Goal: Answer question/provide support: Answer question/provide support

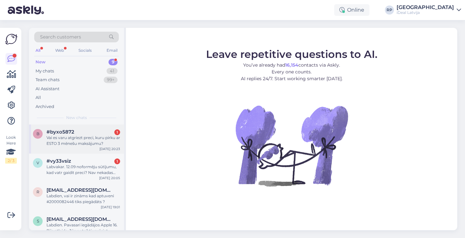
scroll to position [0, 0]
click at [97, 137] on div "Vai es varu atgriezt preci, kuru pirku ar ESTO 3 mēnešu maksājumu?" at bounding box center [84, 140] width 74 height 12
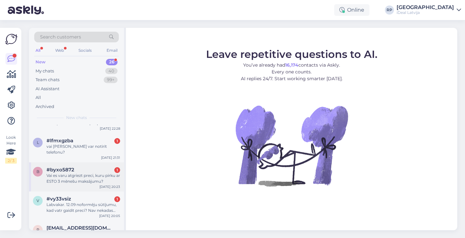
scroll to position [430, 0]
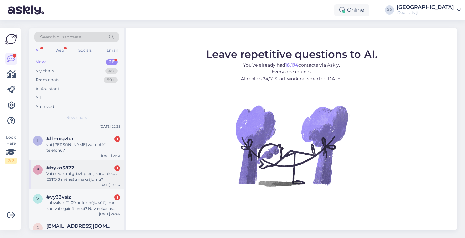
click at [87, 165] on div "#byxo5872 1" at bounding box center [84, 168] width 74 height 6
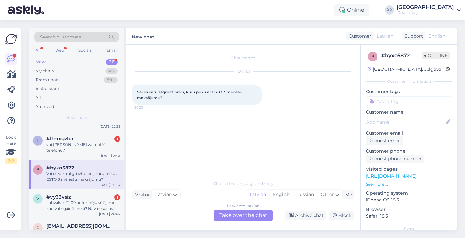
click at [243, 218] on div "Latvian to Latvian Take over the chat" at bounding box center [243, 215] width 59 height 12
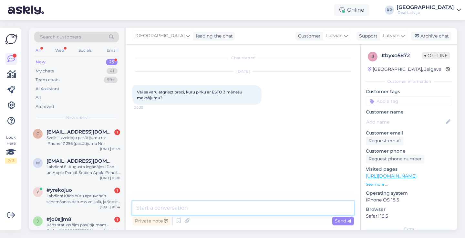
click at [250, 204] on textarea at bounding box center [244, 208] width 222 height 14
type textarea "Sveiki! Kāda prece un kāds ir iemesls atgriešanai?"
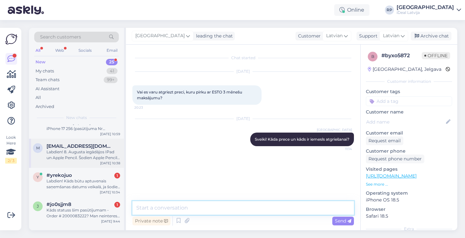
scroll to position [19, 0]
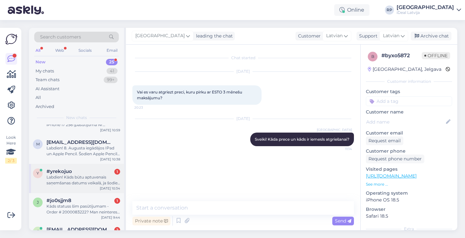
click at [92, 169] on div "#yrekojuo 1" at bounding box center [84, 171] width 74 height 6
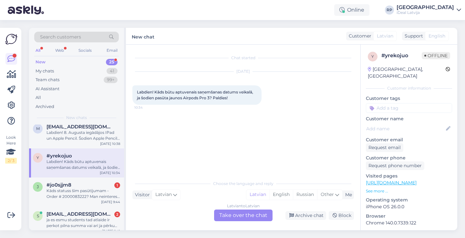
scroll to position [61, 0]
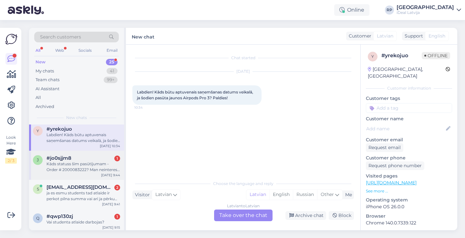
click at [75, 163] on div "Kāds statuss šim pasūtījumam - Order # 2000083222? Man neinteresē nekādi “mēs n…" at bounding box center [84, 167] width 74 height 12
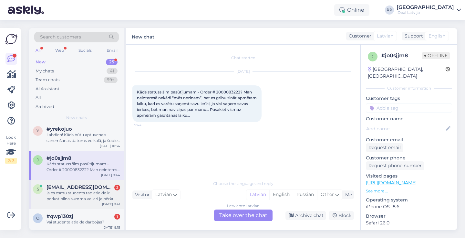
click at [72, 194] on div "ja es esmu students tad atlaide ir perkot pilna summa vai arī ja pērku nomaksā?" at bounding box center [84, 196] width 74 height 12
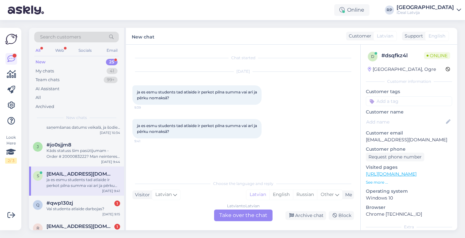
scroll to position [78, 0]
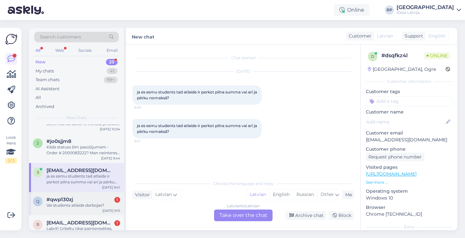
click at [72, 197] on span "#qwp130zj" at bounding box center [60, 200] width 27 height 6
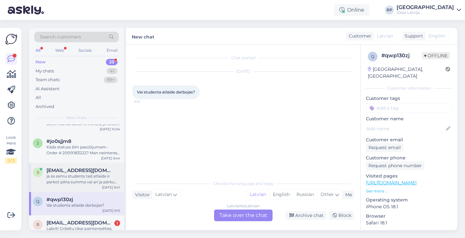
scroll to position [106, 0]
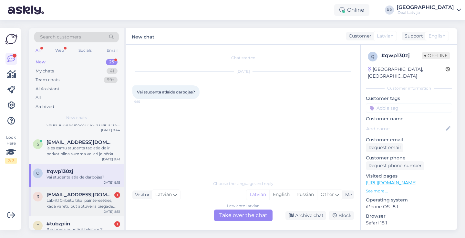
click at [69, 196] on span "rembrekts@inbox.lv" at bounding box center [80, 195] width 67 height 6
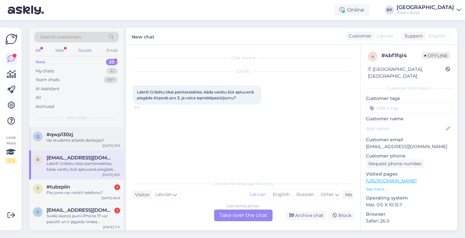
scroll to position [144, 0]
click at [72, 185] on div "#tubzpiin 1" at bounding box center [84, 186] width 74 height 6
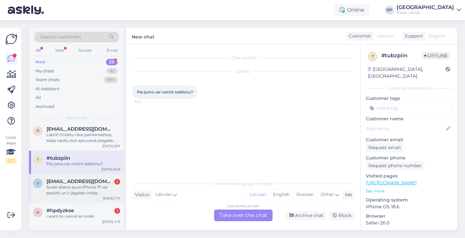
scroll to position [171, 0]
click at [73, 186] on div "Sveiki skatos jauni iPhone 17 var pasūtīt un ir jāgaida rindas kārtība.Man 15.o…" at bounding box center [84, 191] width 74 height 12
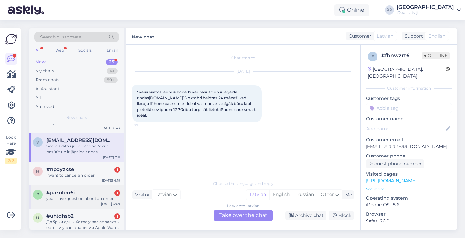
scroll to position [214, 0]
click at [74, 187] on div "p #paznbm6i 1 yea i have question about an order Sep 24 4:09" at bounding box center [76, 195] width 95 height 23
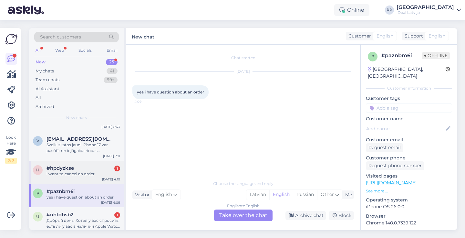
click at [77, 178] on div "h #hpdyzkse 1 i want to cancel an order Sep 24 4:19" at bounding box center [76, 172] width 95 height 23
click at [85, 198] on div "yea i have question about an order" at bounding box center [84, 197] width 74 height 6
click at [91, 214] on div "#uhtdhsb2 1" at bounding box center [84, 215] width 74 height 6
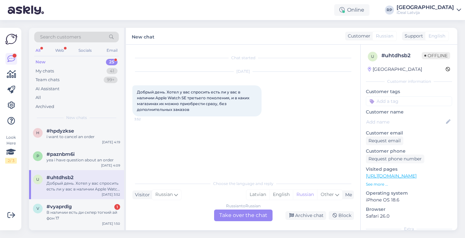
scroll to position [256, 0]
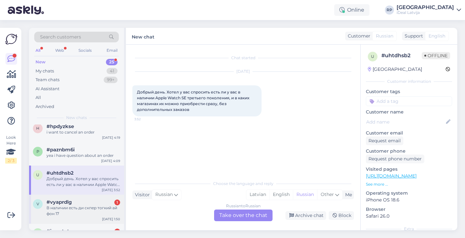
click at [91, 202] on div "#vyaprdlg 1" at bounding box center [84, 202] width 74 height 6
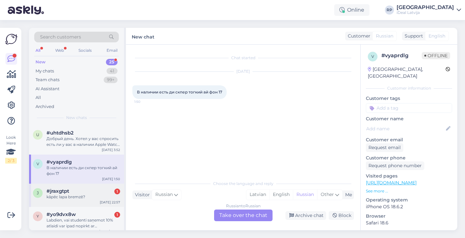
scroll to position [296, 0]
click at [90, 196] on div "kāpēc lapa bremzē?" at bounding box center [84, 197] width 74 height 6
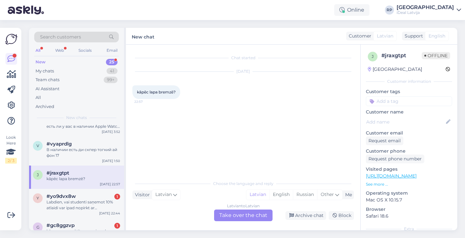
scroll to position [315, 0]
click at [90, 197] on div "Labdien, vai studenti saņemot 10% atlaidi var ipad nopirkt ar bezprocentu" at bounding box center [84, 203] width 74 height 12
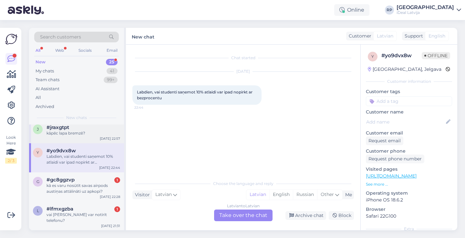
scroll to position [360, 0]
click at [98, 179] on div "#gc8ggzvp 1" at bounding box center [84, 179] width 74 height 6
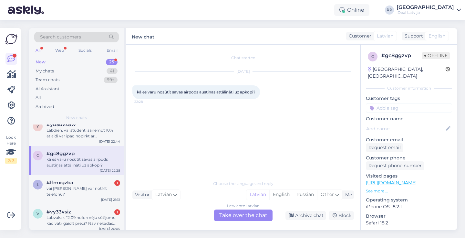
scroll to position [386, 0]
click at [91, 190] on div "l #lfmxgzba 1 vai pie jums var notīrīt telefonu? Sep 23 21:31" at bounding box center [76, 189] width 95 height 29
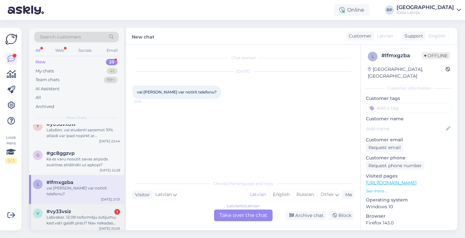
click at [92, 214] on div "Labvakar. 12.09 noformēju sūtījumu, kad vatr gaidīt preci? Nav nekadas informāc…" at bounding box center [84, 220] width 74 height 12
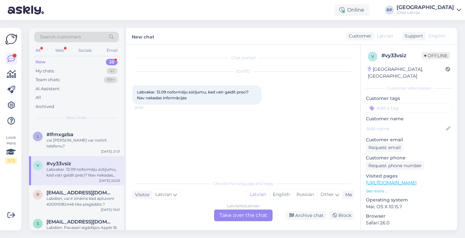
scroll to position [434, 0]
click at [98, 189] on span "rihards.gav@gmail.com" at bounding box center [80, 192] width 67 height 6
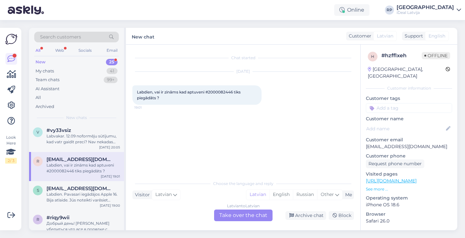
scroll to position [469, 0]
click at [98, 190] on div "Labdien. Pavasari iegādājos Apple 16. Bija atlaide. Jūs noteikti varēsiet patei…" at bounding box center [84, 196] width 74 height 12
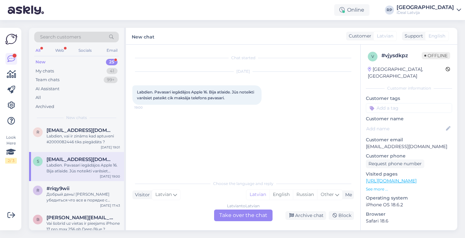
scroll to position [497, 0]
click at [98, 191] on div "Добрый день! [PERSON_NAME] убедиться что все в порядке с заказом , и узнать при…" at bounding box center [84, 197] width 74 height 12
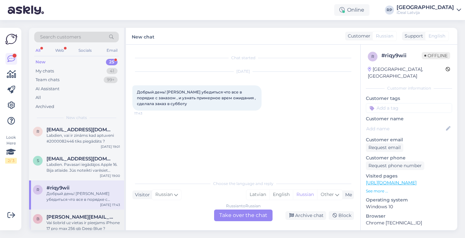
click at [97, 220] on div "Vai šobrīd uz vietas ir pieejams iPhone 17 pro max 256 gb Deep Blue ?" at bounding box center [84, 226] width 74 height 12
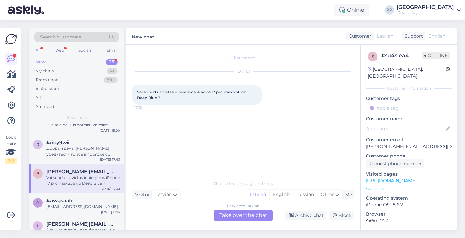
scroll to position [558, 0]
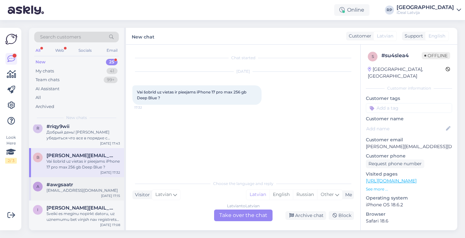
click at [99, 187] on div "[EMAIL_ADDRESS][DOMAIN_NAME]" at bounding box center [84, 190] width 74 height 6
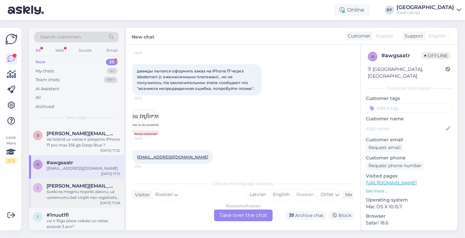
scroll to position [580, 0]
click at [100, 189] on div "Sveiki es meginu nopirkt datoru, uz uznemumu bet vinjsh nav registrets latvija,…" at bounding box center [84, 195] width 74 height 12
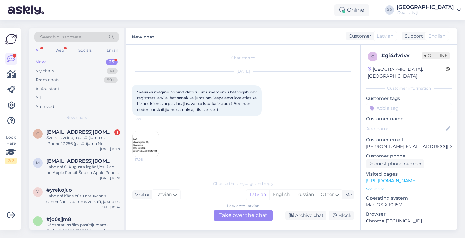
scroll to position [0, 0]
click at [94, 141] on div "Sveiki! Izveidoju pasūtījumu uz iPhone 17 256 (pasūtījuma Nr 2000084146). Es sa…" at bounding box center [84, 141] width 74 height 12
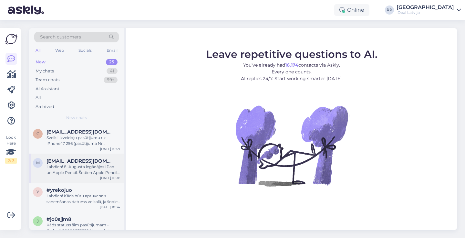
click at [73, 174] on div "Labdien! 8. Augusta iegādājos IPad un Apple Pencil. Šodien Apple Pencil pēkšņi …" at bounding box center [84, 170] width 74 height 12
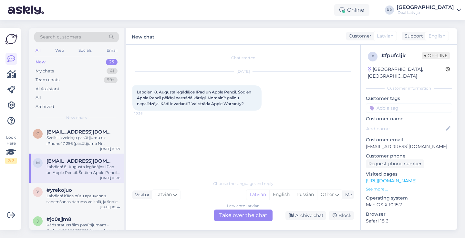
click at [235, 218] on div "Latvian to Latvian Take over the chat" at bounding box center [243, 215] width 59 height 12
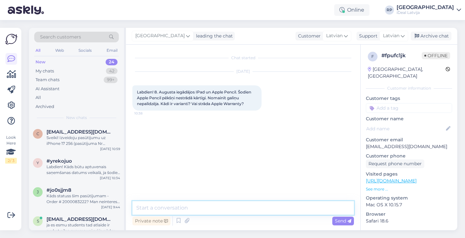
click at [216, 203] on textarea at bounding box center [244, 208] width 222 height 14
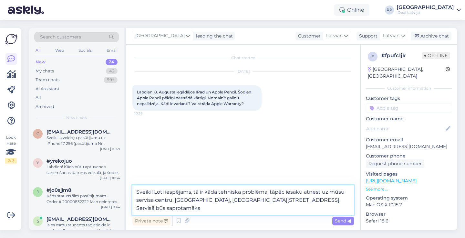
drag, startPoint x: 299, startPoint y: 200, endPoint x: 317, endPoint y: 217, distance: 24.5
click at [317, 217] on div "Sveiki! Ļoti iespējams, tā ir kāda tehniska problēma, tāpēc iesaku atnest uz mū…" at bounding box center [244, 206] width 222 height 42
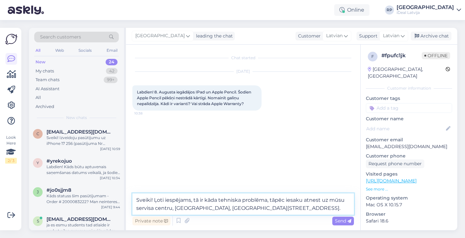
type textarea "Sveiki! Ļoti iespējams, tā ir kāda tehniska problēma, tāpēc iesaku atnest uz mū…"
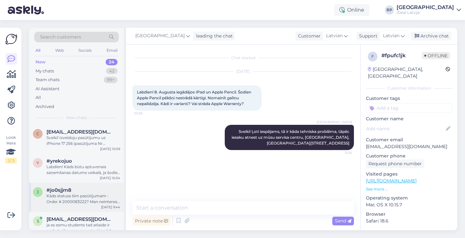
click at [99, 196] on div "Kāds statuss šim pasūtījumam - Order # 2000083222? Man neinteresē nekādi “mēs n…" at bounding box center [84, 199] width 74 height 12
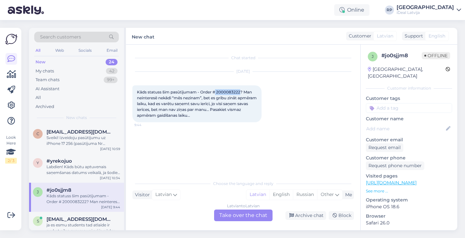
drag, startPoint x: 216, startPoint y: 90, endPoint x: 241, endPoint y: 90, distance: 25.2
click at [241, 90] on span "Kāds statuss šim pasūtījumam - Order # 2000083222? Man neinteresē nekādi “mēs n…" at bounding box center [197, 104] width 121 height 28
copy span "2000083222"
click at [236, 86] on div "Kāds statuss šim pasūtījumam - Order # 2000083222? Man neinteresē nekādi “mēs n…" at bounding box center [197, 103] width 129 height 37
drag, startPoint x: 218, startPoint y: 91, endPoint x: 241, endPoint y: 93, distance: 22.7
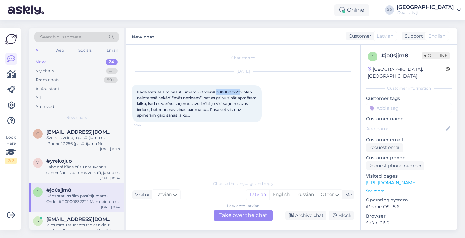
click at [241, 93] on span "Kāds statuss šim pasūtījumam - Order # 2000083222? Man neinteresē nekādi “mēs n…" at bounding box center [197, 104] width 121 height 28
copy span "2000083222"
click at [247, 208] on div "Latvian to Latvian" at bounding box center [243, 206] width 33 height 6
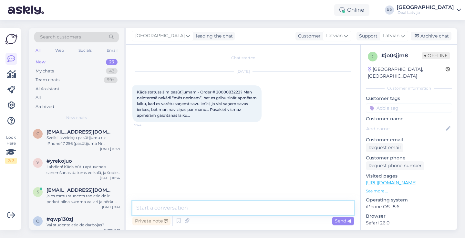
click at [242, 208] on textarea at bounding box center [244, 208] width 222 height 14
paste textarea "Labdien! Paldies par Jūsu pasūtījumu iPhone 17 Pro Max. Ierīču pieejamība šobrī…"
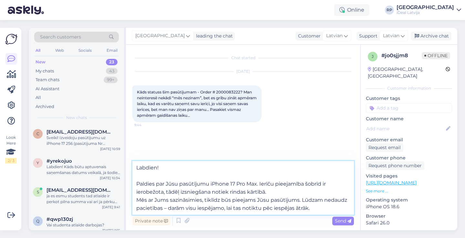
click at [137, 183] on textarea "Labdien! Paldies par Jūsu pasūtījumu iPhone 17 Pro Max. Ierīču pieejamība šobrī…" at bounding box center [244, 188] width 222 height 54
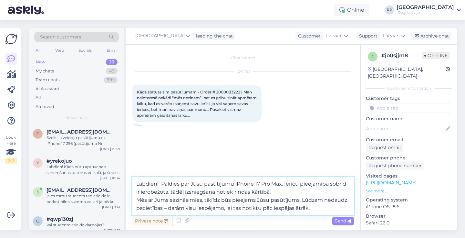
drag, startPoint x: 285, startPoint y: 185, endPoint x: 236, endPoint y: 185, distance: 49.1
click at [236, 185] on textarea "Labdien! Paldies par Jūsu pasūtījumu iPhone 17 Pro Max. Ierīču pieejamība šobrī…" at bounding box center [244, 195] width 222 height 37
click at [139, 195] on textarea "Labdien! Paldies par Jūsu pasūtījumu. Ierīču pieejamība šobrīd ir ierobežota, t…" at bounding box center [244, 195] width 222 height 37
click at [136, 200] on textarea "Labdien! Paldies par Jūsu pasūtījumu. Ierīču pieejamība šobrīd ir ierobežota, t…" at bounding box center [244, 195] width 222 height 37
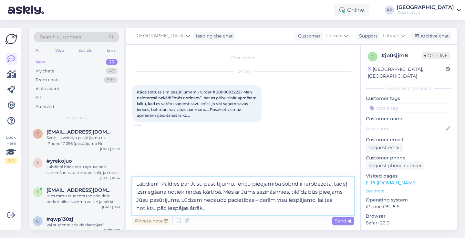
type textarea "Labdien! Paldies par Jūsu pasūtījumu. Ierīču pieejamība šobrīd ir ierobežota, t…"
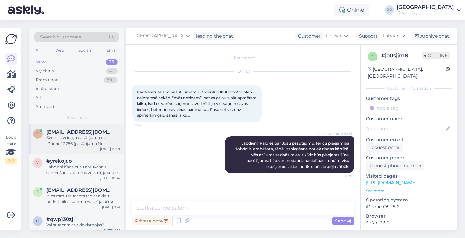
click at [77, 142] on div "Sveiki! Izveidoju pasūtījumu uz iPhone 17 256 (pasūtījuma Nr 2000084146). Es sa…" at bounding box center [84, 141] width 74 height 12
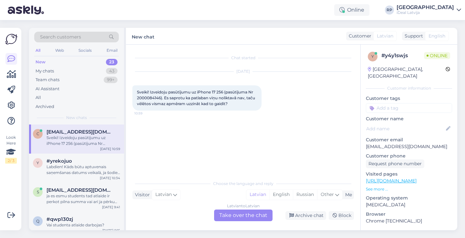
click at [245, 216] on div "Latvian to Latvian Take over the chat" at bounding box center [243, 215] width 59 height 12
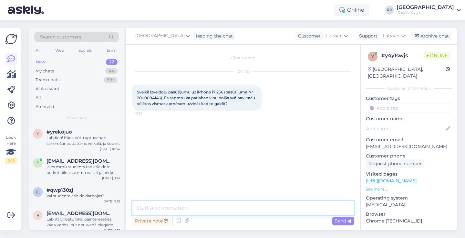
click at [245, 213] on textarea at bounding box center [244, 208] width 222 height 14
paste textarea "Labdien! Paldies par Jūsu pasūtījumu iPhone 17 Pro Max. Ierīču pieejamība šobrī…"
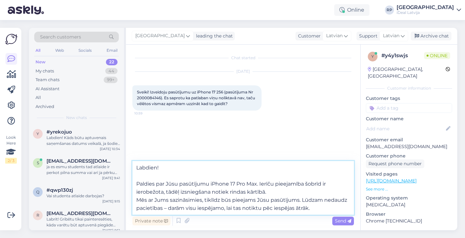
click at [137, 182] on textarea "Labdien! Paldies par Jūsu pasūtījumu iPhone 17 Pro Max. Ierīču pieejamība šobrī…" at bounding box center [244, 188] width 222 height 54
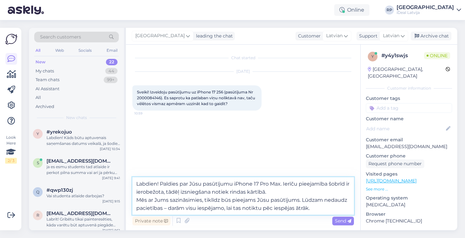
drag, startPoint x: 254, startPoint y: 183, endPoint x: 261, endPoint y: 183, distance: 6.5
click at [261, 183] on textarea "Labdien! Paldies par Jūsu pasūtījumu iPhone 17 Pro Max. Ierīču pieejamība šobrī…" at bounding box center [244, 195] width 222 height 37
drag, startPoint x: 234, startPoint y: 184, endPoint x: 282, endPoint y: 183, distance: 47.8
click at [282, 183] on textarea "Labdien! Paldies par Jūsu pasūtījumu iPhone 17 Pro Max. Ierīču pieejamība šobrī…" at bounding box center [244, 195] width 222 height 37
click at [138, 200] on textarea "Labdien! Paldies par Jūsu pasūtījumu. Ierīču pieejamība šobrīd ir ierobežota, t…" at bounding box center [244, 195] width 222 height 37
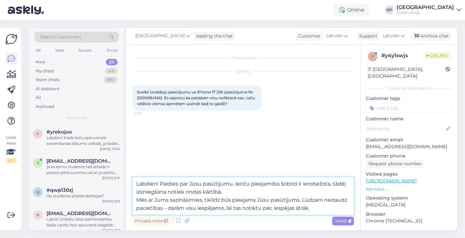
type textarea "Labdien! Paldies par Jūsu pasūtījumu. Ierīču pieejamība šobrīd ir ierobežota, t…"
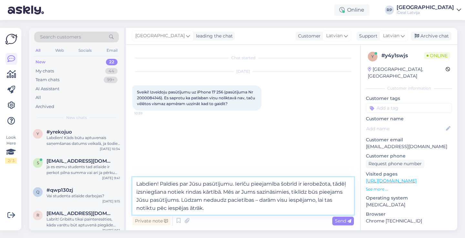
drag, startPoint x: 136, startPoint y: 184, endPoint x: 206, endPoint y: 209, distance: 73.9
click at [206, 209] on textarea "Labdien! Paldies par Jūsu pasūtījumu. Ierīču pieejamība šobrīd ir ierobežota, t…" at bounding box center [244, 195] width 222 height 37
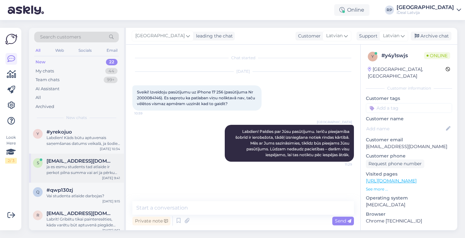
click at [99, 173] on div "ja es esmu students tad atlaide ir perkot pilna summa vai arī ja pērku nomaksā?" at bounding box center [84, 170] width 74 height 12
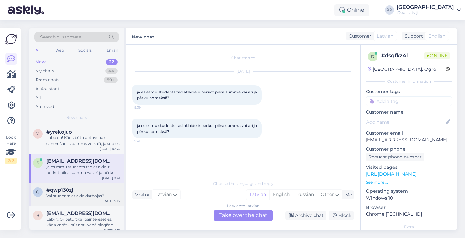
click at [93, 193] on div "Vai studenta atlaide darbojas?" at bounding box center [84, 196] width 74 height 6
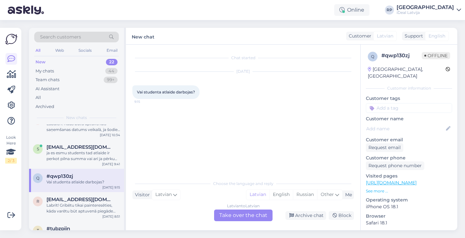
scroll to position [15, 0]
click at [93, 200] on span "rembrekts@inbox.lv" at bounding box center [80, 199] width 67 height 6
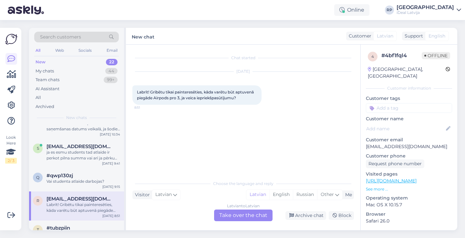
click at [252, 218] on div "Latvian to Latvian Take over the chat" at bounding box center [243, 215] width 59 height 12
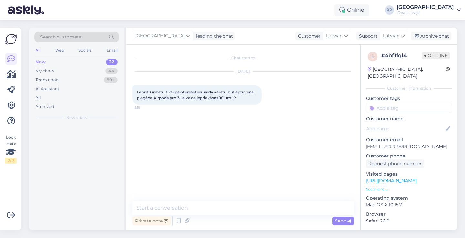
scroll to position [0, 0]
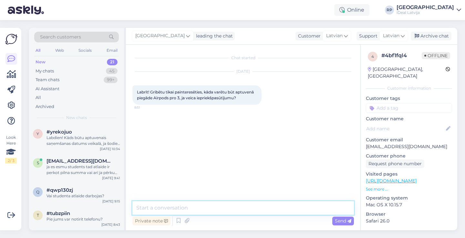
click at [252, 207] on textarea at bounding box center [244, 208] width 222 height 14
paste textarea "Labdien! Paldies par Jūsu pasūtījumu. Ierīču pieejamība šobrīd ir ierobežota, t…"
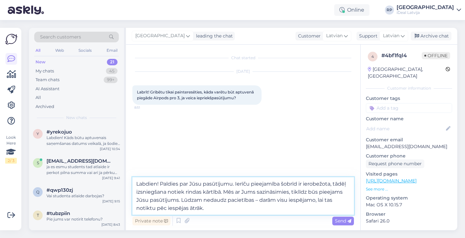
drag, startPoint x: 161, startPoint y: 183, endPoint x: 235, endPoint y: 186, distance: 74.7
click at [235, 186] on textarea "Labdien! Paldies par Jūsu pasūtījumu. Ierīču pieejamība šobrīd ir ierobežota, t…" at bounding box center [244, 195] width 222 height 37
type textarea "Labdien! Ierīču pieejamība šobrīd ir ierobežota, tādēļ izsniegšana notiek rinda…"
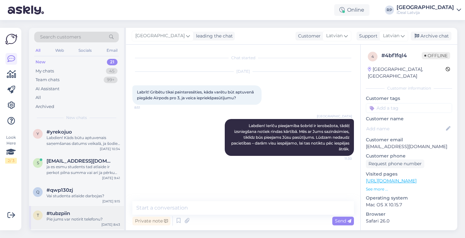
click at [80, 212] on div "#tubzpiin" at bounding box center [84, 213] width 74 height 6
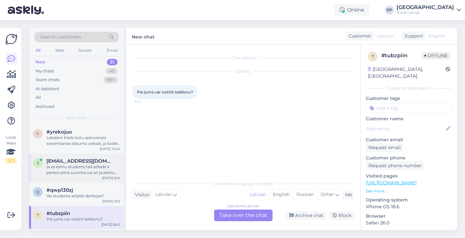
click at [87, 172] on div "ja es esmu students tad atlaide ir perkot pilna summa vai arī ja pērku nomaksā?" at bounding box center [84, 170] width 74 height 12
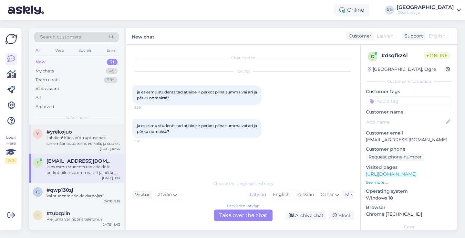
click at [90, 144] on div "Labdien! Kāds būtu aptuvenais saņemšanas datums veikalā, ja šodien pasūta jauno…" at bounding box center [84, 141] width 74 height 12
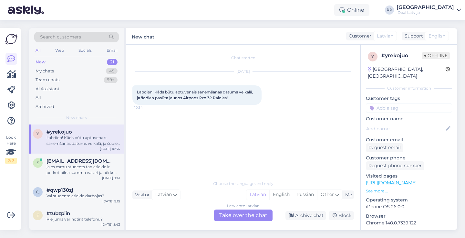
click at [251, 215] on div "Latvian to Latvian Take over the chat" at bounding box center [243, 215] width 59 height 12
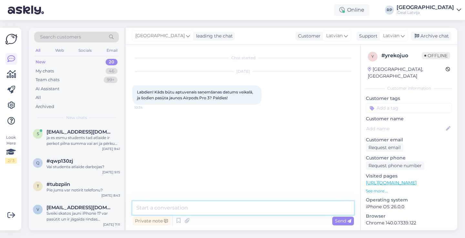
click at [258, 207] on textarea at bounding box center [244, 208] width 222 height 14
paste textarea "Labdien! Paldies par Jūsu pasūtījumu. Ierīču pieejamība šobrīd ir ierobežota, t…"
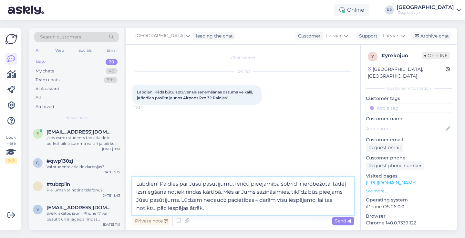
drag, startPoint x: 162, startPoint y: 183, endPoint x: 236, endPoint y: 182, distance: 74.3
click at [236, 182] on textarea "Labdien! Paldies par Jūsu pasūtījumu. Ierīču pieejamība šobrīd ir ierobežota, t…" at bounding box center [244, 195] width 222 height 37
type textarea "Labdien! Ierīču pieejamība šobrīd ir ierobežota, tādēļ izsniegšana notiek rinda…"
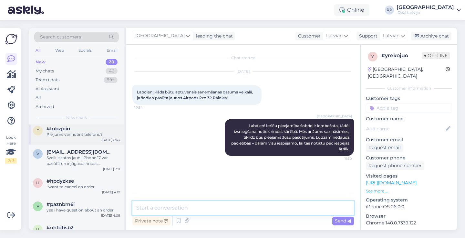
scroll to position [58, 0]
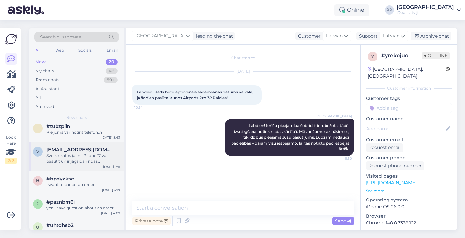
click at [96, 168] on div "v vecuks26@inbox.lv Sveiki skatos jauni iPhone 17 var pasūtīt un ir jāgaida rin…" at bounding box center [76, 156] width 95 height 29
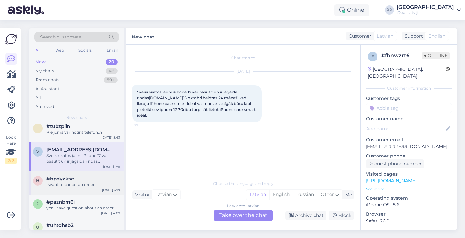
click at [96, 176] on div "#hpdyzkse" at bounding box center [84, 179] width 74 height 6
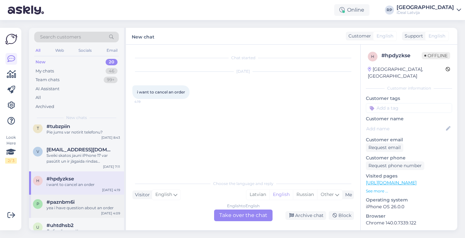
click at [89, 207] on div "yea i have question about an order" at bounding box center [84, 208] width 74 height 6
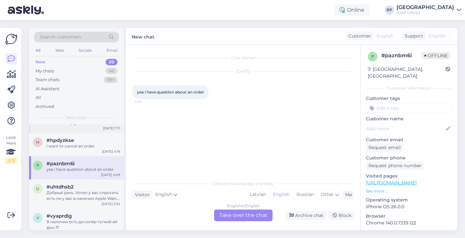
scroll to position [98, 0]
click at [94, 194] on div "Добрый день. Хотел у вас спросить есть ли у вас в наличии Apple Watch SE третье…" at bounding box center [84, 194] width 74 height 12
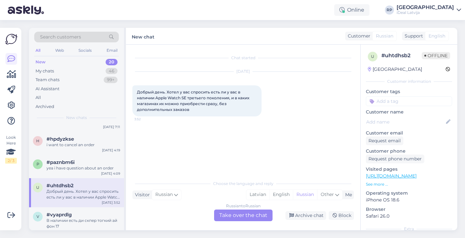
scroll to position [103, 0]
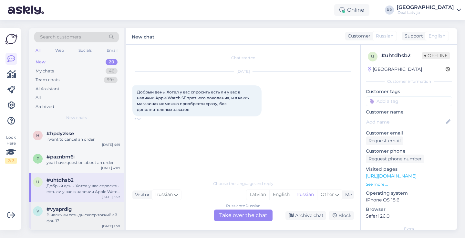
click at [88, 209] on div "#vyaprdlg" at bounding box center [84, 209] width 74 height 6
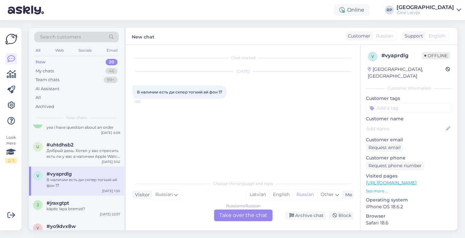
scroll to position [141, 0]
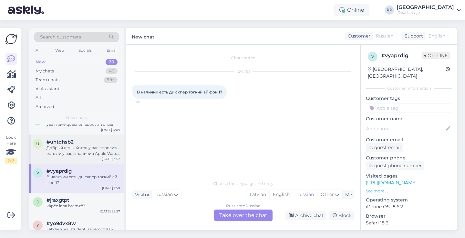
click at [90, 145] on div "Добрый день. Хотел у вас спросить есть ли у вас в наличии Apple Watch SE третье…" at bounding box center [84, 151] width 74 height 12
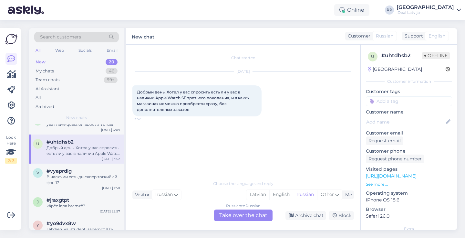
click at [248, 214] on div "Russian to Russian Take over the chat" at bounding box center [243, 215] width 59 height 12
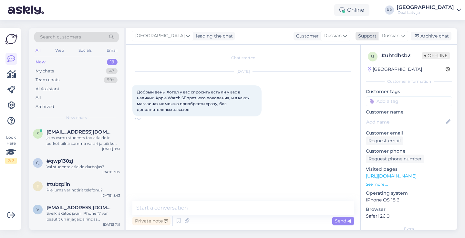
click at [400, 39] on div "Russian" at bounding box center [394, 36] width 30 height 10
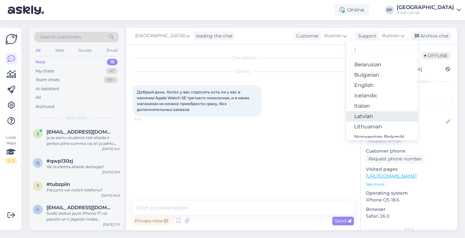
type input "l"
click at [370, 111] on link "Latvian" at bounding box center [382, 116] width 71 height 10
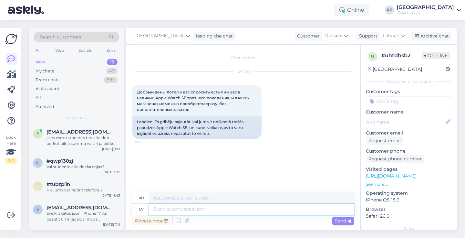
click at [281, 214] on textarea at bounding box center [251, 209] width 205 height 11
type textarea "Sveiki!"
type textarea "Привет!"
type textarea "Sveiki! J"
type textarea "Привет! Дж."
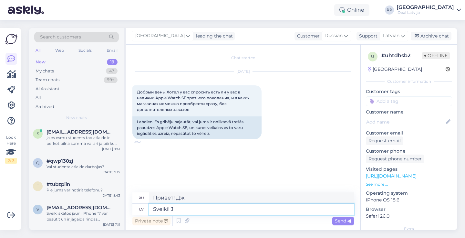
click at [269, 209] on textarea "Sveiki! J" at bounding box center [251, 209] width 205 height 11
type textarea ";"
type textarea "l"
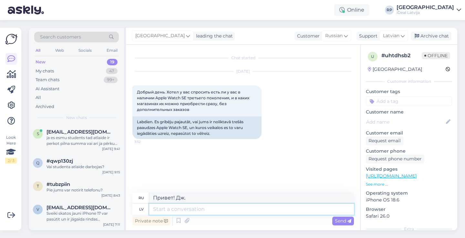
type textarea "K"
type textarea "Laba d"
type textarea "Хороший"
type textarea "Laba diena! J"
type textarea "Добрый день!"
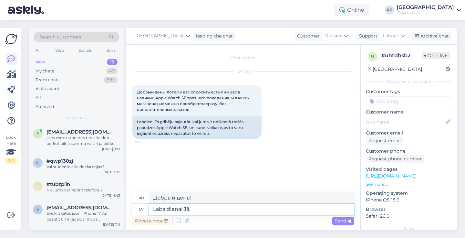
type textarea "Laba diena! Jā, p"
type textarea "Добрый день! Да,"
type textarea "Laba diena! Jā, protams,"
type textarea "Добрый день! Да, конечно."
type textarea "Laba diena! Jā, protams, Kāds"
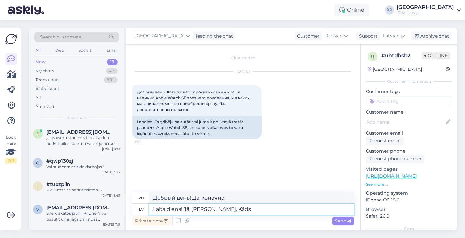
type textarea "Добрый день! Да, конечно. Кто-то"
type textarea "Laba diena! Jā, protams, Kāds tieš"
type textarea "Добрый день! Да, конечно. Кто-нибудь прямо"
click at [226, 209] on textarea "Laba diena! Jā, protams, Kāds tieš" at bounding box center [251, 209] width 205 height 11
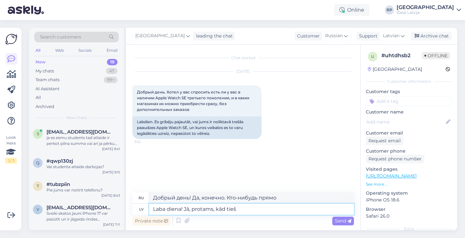
type textarea "Laba diena! Jā, protams, kāds tieš"
click at [255, 208] on textarea "Laba diena! Jā, protams, kāds tieš" at bounding box center [251, 209] width 205 height 11
type textarea "Добрый день! Да, конечно, кто-нибудь прямо"
type textarea "Laba diena! Jā, protams, kād"
type textarea "Добрый день! Да, конечно, кто-то"
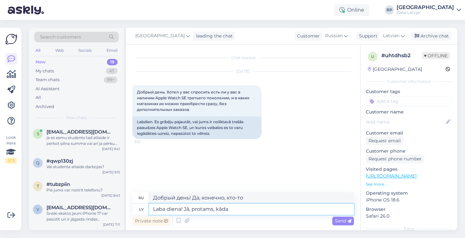
type textarea "Laba diena! Jā, protams, kāda"
type textarea "Добрый день! Да, конечно, что?"
type textarea "Laba diena! Jā, protams, kāda krāsa"
type textarea "Добрый день! Да, конечно. Какой цвет?"
click at [228, 209] on textarea "Laba diena! Jā, protams, kāda krāsa" at bounding box center [251, 209] width 205 height 11
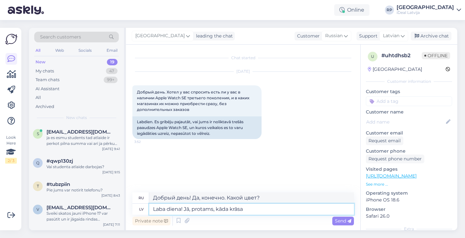
click at [231, 210] on textarea "Laba diena! Jā, protams, kāda krāsa" at bounding box center [251, 209] width 205 height 11
click at [255, 208] on textarea "Laba diena! Jā, protams, kādā krāsa" at bounding box center [251, 209] width 205 height 11
type textarea "Laba diena! Jā, protams, kādā krāsā un"
type textarea "Добрый день! Да, конечно, какой цвет и"
type textarea "Laba diena! Jā, protams, kādā krāsā"
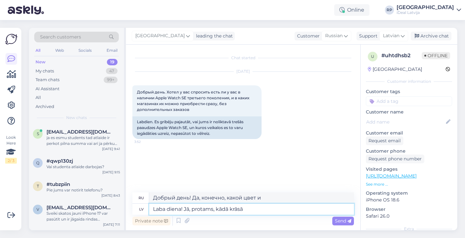
type textarea "Добрый день! Да, конечно. Какой цвет?"
type textarea "Laba diena! Jā, protams, kādā krāsā Jūs"
type textarea "Добрый день! Да, конечно. Какой у тебя цвет кожи?"
type textarea "Laba diena! Jā, protams, kādā krāsā Jūs vēlaties?"
type textarea "Добрый день! Да, конечно. Какой цвет вам нужен?"
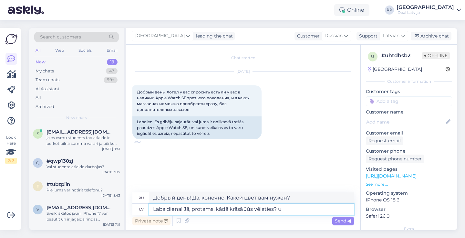
type textarea "Laba diena! Jā, protams, kādā krāsā Jūs vēlaties? un"
type textarea "Добрый день! Да, конечно. Какой цвет вы хотите?"
type textarea "Laba diena! Jā, protams, kādā krāsā Jūs vēlaties? un kā"
type textarea "Добрый день! Да, конечно. Какой цвет вы хотите? И как?"
click at [246, 209] on textarea "Laba diena! Jā, protams, kādā krāsā Jūs vēlaties? un kā" at bounding box center [251, 209] width 205 height 11
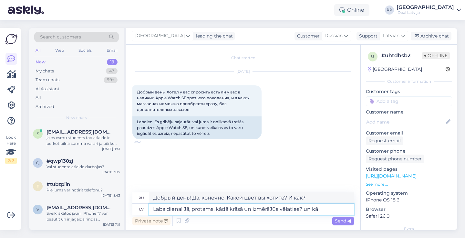
type textarea "Laba diena! Jā, protams, kādā krāsā un izmērā Jūs vēlaties? un kā"
click at [322, 208] on textarea "Laba diena! Jā, protams, kādā krāsā un izmērā Jūs vēlaties? un kā" at bounding box center [251, 209] width 205 height 11
type textarea "Добрый день! Да, конечно. Какой цвет и размер вам нужен? И как?"
type textarea "Laba diena! Jā, protams, kādā krāsā un izmērā Jūs vēlaties? un"
type textarea "Добрый день! Да, конечно. Какой цвет и размер вам нужен?"
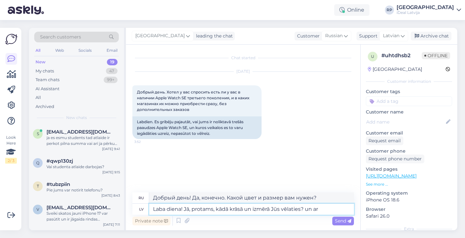
type textarea "Laba diena! Jā, protams, kādā krāsā un izmērā Jūs vēlaties? un ar"
type textarea "Добрый день! Да, конечно. Какой цвет и размер вам нужен? И с"
type textarea "Laba diena! Jā, protams, kādā krāsā un izmērā Jūs vēlaties? un ar s"
type textarea "Добрый день! Да, конечно. Какой цвет и размер вам нужен? И с s"
type textarea "Laba diena! Jā, protams, kādā krāsā un izmērā Jūs vēlaties? un ar s/m"
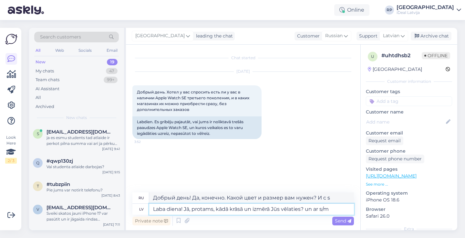
type textarea "Добрый день! Да, конечно. Какой цвет и размер вам нужен? И с s/m"
type textarea "Laba diena! Jā, protams, kādā krāsā un izmērā Jūs vēlaties? un ar s/m vai"
type textarea "Добрый день! Да, конечно. Какой цвет и размер вам нужен? И с размером S/M или"
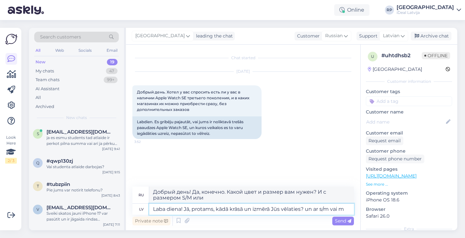
type textarea "Laba diena! Jā, protams, kādā krāsā un izmērā Jūs vēlaties? un ar s/m vai m'"
type textarea "Добрый день! Да, конечно. Какой цвет и размер вам нужен? И с размером S/M или M."
type textarea "Laba diena! Jā, protams, kādā krāsā un izmērā Jūs vēlaties? un ar s/m vai"
type textarea "Добрый день! Да, конечно. Какой цвет и размер вам нужен? И с размером S/M или"
drag, startPoint x: 323, startPoint y: 209, endPoint x: 333, endPoint y: 211, distance: 10.0
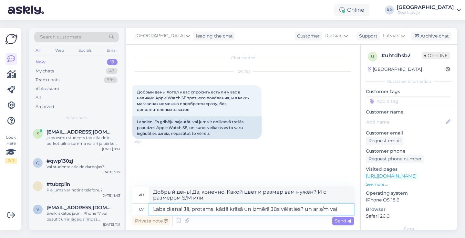
click at [333, 211] on textarea "Laba diena! Jā, protams, kādā krāsā un izmērā Jūs vēlaties? un ar s/m vai" at bounding box center [251, 209] width 205 height 11
drag, startPoint x: 322, startPoint y: 209, endPoint x: 351, endPoint y: 211, distance: 29.2
click at [351, 211] on textarea "Laba diena! Jā, protams, kādā krāsā un izmērā Jūs vēlaties? un ar s/m vai" at bounding box center [251, 209] width 205 height 11
type textarea "Laba diena! Jā, protams, kādā krāsā un izmērā Jūs vēlaties? un ar S/M va"
type textarea "Добрый день! Да, конечно. Какой цвет и размер вам нужен? И с S/M."
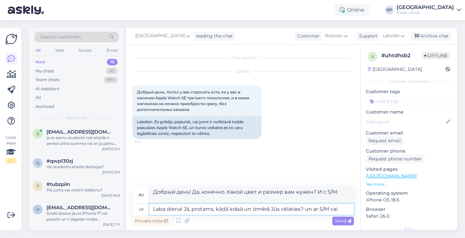
type textarea "Laba diena! Jā, protams, kādā krāsā un izmērā Jūs vēlaties? un ar S/M vai"
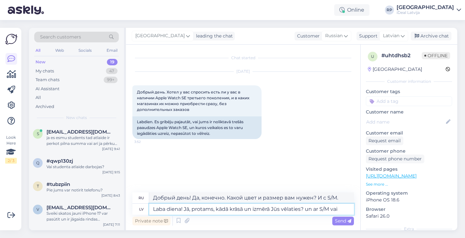
type textarea "Добрый день! Да, конечно. Какой цвет и размер вам нужен? И размер S/M или"
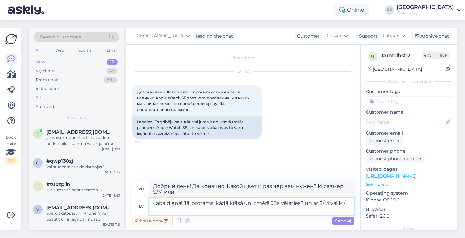
type textarea "Laba diena! Jā, protams, kādā krāsā un izmērā Jūs vēlaties? un ar S/M vai M/L a"
type textarea "Добрый день! Да, конечно. Какой цвет и размер вам нужен? S/M или M/L."
type textarea "Laba diena! Jā, protams, kādā krāsā un izmērā Jūs vēlaties? un ar S/M vai M/L a…"
type textarea "Добрый день! Да, конечно. Какой цвет и размер вам нужен? И с манжетой S/M или M…"
type textarea "Laba diena! Jā, protams, kādā krāsā un izmērā Jūs vēlaties? un ar S/M vai M/L a…"
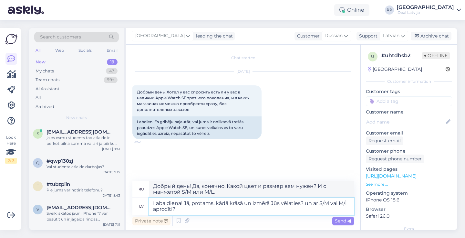
type textarea "Добрый день! Да, конечно. Какой цвет и размер вам нужен? И с манжетой S/M или M…"
type textarea "Laba diena! Jā, protams, kādā krāsā un izmērā Jūs vēlaties? un ar S/M vai M/L a…"
type textarea "Добрый день! Да, конечно. Какой цвет и размер вам нужен? И с манжетой S/M или M…"
type textarea "Laba diena! Jā, protams, kādā krāsā un izmērā Jūs vēlaties? un ar S/M vai M/L a…"
type textarea "Добрый день! Да, конечно. Какой цвет и размер вам нужен? И с манжетой S/M или M…"
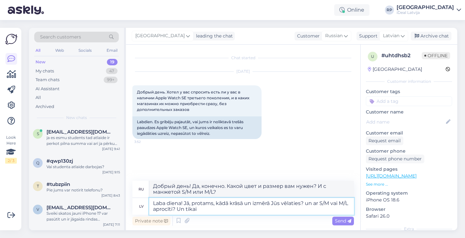
type textarea "Laba diena! Jā, protams, kādā krāsā un izmērā Jūs vēlaties? un ar S/M vai M/L a…"
type textarea "Добрый день! Да, конечно. Какой цвет и размер вам нужен? И с манжетой S/M или M…"
type textarea "Laba diena! Jā, protams, kādā krāsā un izmērā Jūs vēlaties? un ar S/M vai M/L a…"
type textarea "Добрый день! Да, конечно. Какой цвет и размер вам нужен? И с манжетой S/M или M…"
type textarea "Laba diena! Jā, protams, kādā krāsā un izmērā Jūs vēlaties? un ar S/M vai M/L a…"
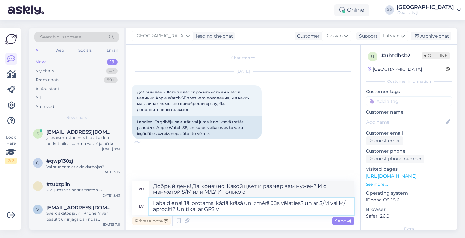
type textarea "Добрый день! Да, конечно. Какой цвет и размер вам нужен? И с ремешком S/M или M…"
type textarea "Laba diena! Jā, protams, kādā krāsā un izmērā Jūs vēlaties? un ar S/M vai M/L a…"
type textarea "Добрый день! Да, конечно. Какой цвет и размер вам нужен? И с ремешком S/M или M…"
type textarea "Laba diena! Jā, protams, kādā krāsā un izmērā Jūs vēlaties? un ar S/M vai M/L a…"
type textarea "Добрый день! Да, конечно. Какой цвет и размер вам нужен? И с ремешком S/M или M…"
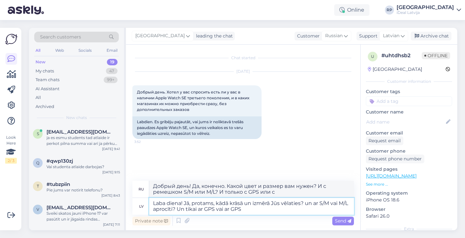
type textarea "Laba diena! Jā, protams, kādā krāsā un izmērā Jūs vēlaties? un ar S/M vai M/L a…"
type textarea "Добрый день! Да, конечно. Какой цвет и размер вам нужен? И с ремешком S/M или M…"
type textarea "Laba diena! Jā, protams, kādā krāsā un izmērā Jūs vēlaties? un ar S/M vai M/L a…"
type textarea "Добрый день! Да, конечно. Какой цвет и размер вам нужен? И с ремешком S/M или M…"
type textarea "Laba diena! Jā, protams, kādā krāsā un izmērā Jūs vēlaties? un ar S/M vai M/L a…"
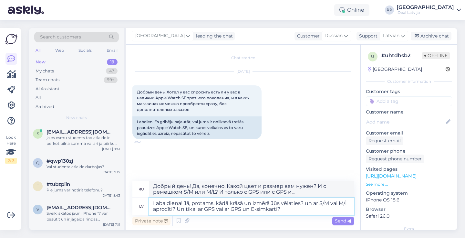
type textarea "Добрый день! Да, конечно. Какой цвет и размер вам нужен? С ремешком S/M или M/L…"
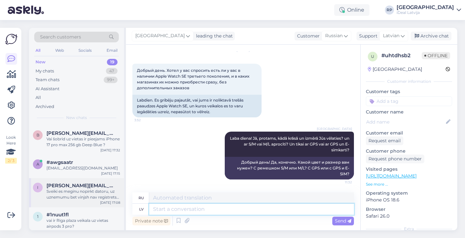
scroll to position [405, 0]
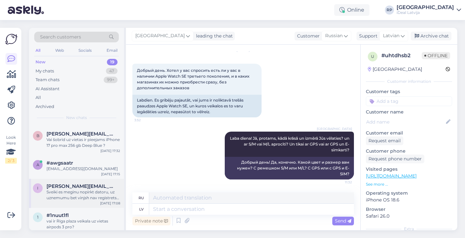
click at [66, 191] on div "Sveiki es meginu nopirkt datoru, uz uznemumu bet vinjsh nav registrets latvija,…" at bounding box center [84, 195] width 74 height 12
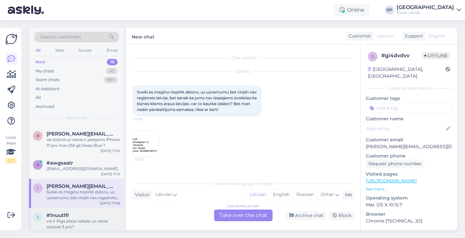
click at [60, 218] on div "vai ir Riga plaza veikala uz vietas airpods 3 pro?" at bounding box center [84, 224] width 74 height 12
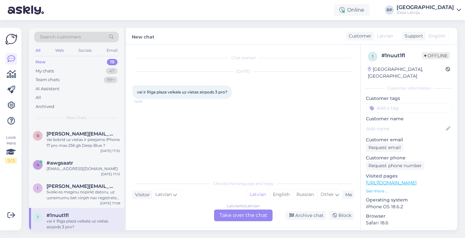
click at [246, 216] on div "Latvian to Latvian Take over the chat" at bounding box center [243, 215] width 59 height 12
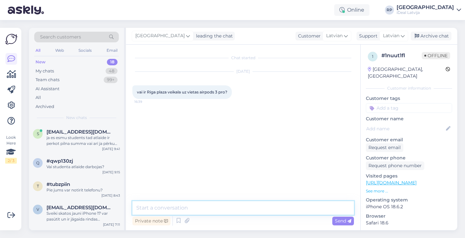
click at [220, 208] on textarea at bounding box center [244, 208] width 222 height 14
paste textarea "Labdien! Paldies par Jūsu pasūtījumu. Ierīču pieejamība šobrīd ir ierobežota, t…"
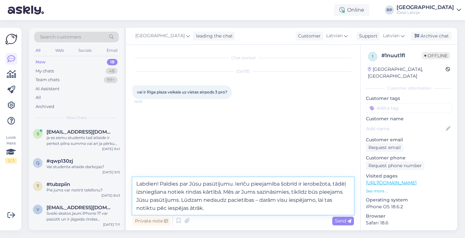
drag, startPoint x: 160, startPoint y: 183, endPoint x: 236, endPoint y: 183, distance: 75.3
click at [236, 183] on textarea "Labdien! Paldies par Jūsu pasūtījumu. Ierīču pieejamība šobrīd ir ierobežota, t…" at bounding box center [244, 195] width 222 height 37
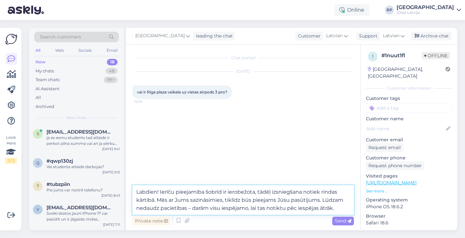
drag, startPoint x: 158, startPoint y: 199, endPoint x: 325, endPoint y: 202, distance: 166.5
click at [325, 202] on textarea "Labdien! Ierīču pieejamība šobrīd ir ierobežota, tādēļ izsniegšana notiek rinda…" at bounding box center [244, 199] width 222 height 29
type textarea "Labdien! Ierīču pieejamība šobrīd ir ierobežota, tādēļ izsniegšana notiek rinda…"
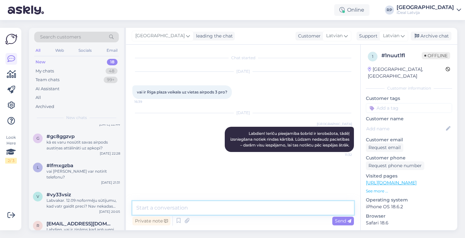
scroll to position [229, 0]
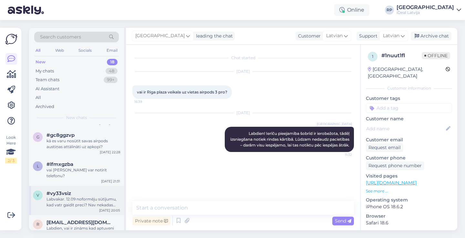
click at [72, 196] on div "Labvakar. 12.09 noformēju sūtījumu, kad vatr gaidīt preci? Nav nekadas informāc…" at bounding box center [84, 202] width 74 height 12
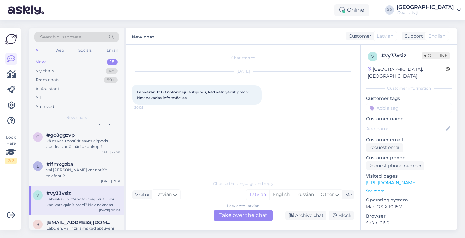
click at [240, 214] on div "Latvian to Latvian Take over the chat" at bounding box center [243, 215] width 59 height 12
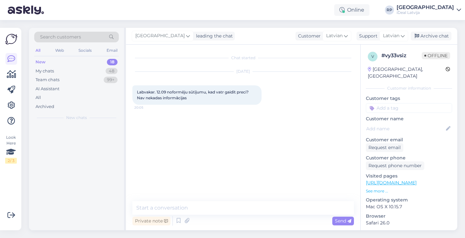
scroll to position [0, 0]
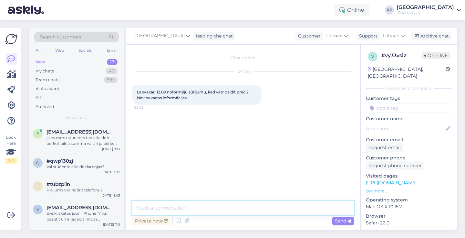
click at [229, 209] on textarea at bounding box center [244, 208] width 222 height 14
paste textarea "Labdien! Paldies par Jūsu pasūtījumu. Ierīču pieejamība šobrīd ir ierobežota, t…"
type textarea "Labdien! Paldies par Jūsu pasūtījumu. Ierīču pieejamība šobrīd ir ierobežota, t…"
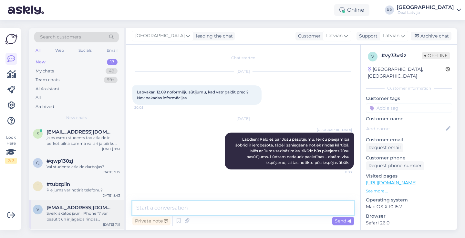
scroll to position [32, 0]
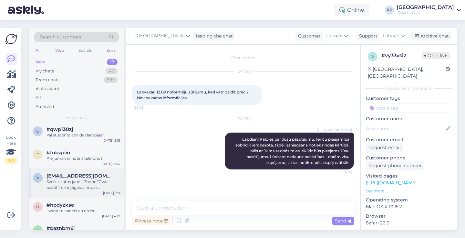
click at [69, 186] on div "Sveiki skatos jauni iPhone 17 var pasūtīt un ir jāgaida rindas [DOMAIN_NAME] [D…" at bounding box center [84, 185] width 74 height 12
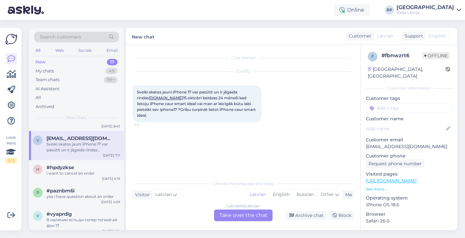
scroll to position [74, 0]
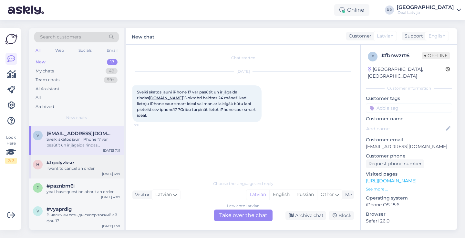
click at [75, 170] on div "i want to cancel an order" at bounding box center [84, 168] width 74 height 6
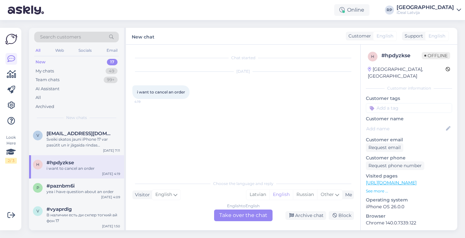
click at [241, 218] on div "English to English Take over the chat" at bounding box center [243, 215] width 59 height 12
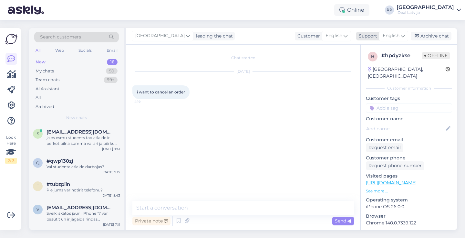
click at [388, 33] on span "English" at bounding box center [391, 35] width 17 height 7
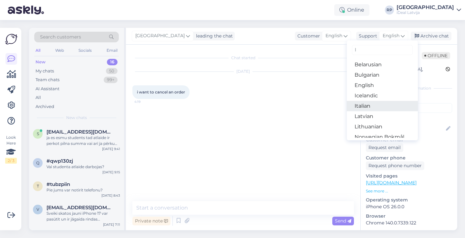
click at [372, 102] on link "Italian" at bounding box center [382, 106] width 71 height 10
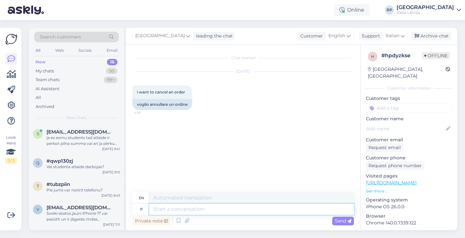
click at [270, 214] on textarea at bounding box center [251, 209] width 205 height 11
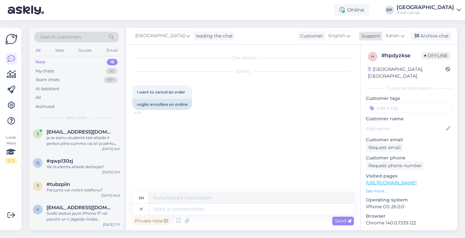
click at [406, 41] on div "Italian" at bounding box center [395, 36] width 26 height 10
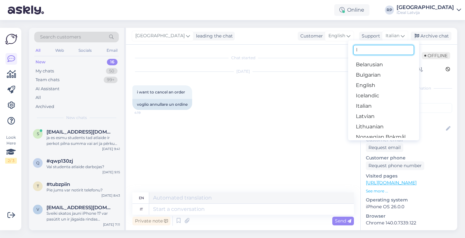
click at [397, 48] on input "l" at bounding box center [384, 50] width 61 height 10
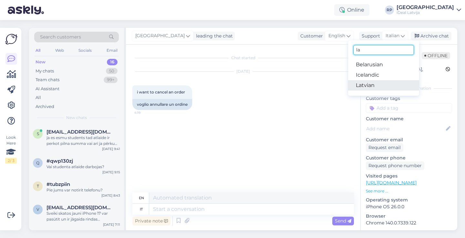
type input "la"
click at [377, 87] on link "Latvian" at bounding box center [383, 85] width 71 height 10
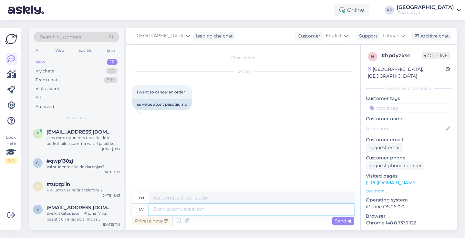
click at [219, 208] on textarea at bounding box center [251, 209] width 205 height 11
type textarea "Sveiki!"
type textarea "Hello!"
type textarea "Sveiki! Kāda"
type textarea "Hello! What?"
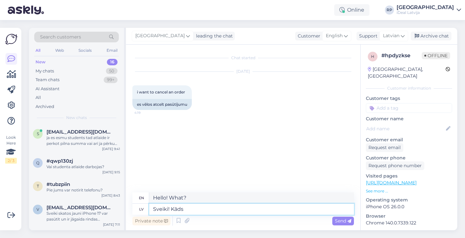
type textarea "Sveiki! Kāds i"
type textarea "Hello! Someone"
type textarea "Sveiki! Kāds ir J"
type textarea "Hello! How are you?"
type textarea "Sveiki! Kāds ir Jūsu"
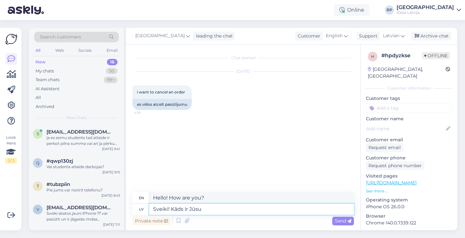
type textarea "Hello! What is your"
type textarea "Sveiki! Kāds ir Jūsu pasūtījuma n"
type textarea "Hello! What is your order?"
type textarea "Sveiki! Kāds ir Jūsu pasūtījuma numurs?"
type textarea "Hello! What is your order number?"
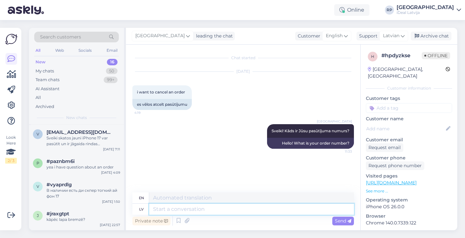
scroll to position [75, 0]
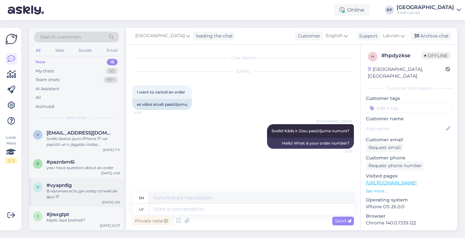
click at [69, 193] on div "В наличии есть ди скпер тогкий ай фон 17" at bounding box center [84, 194] width 74 height 12
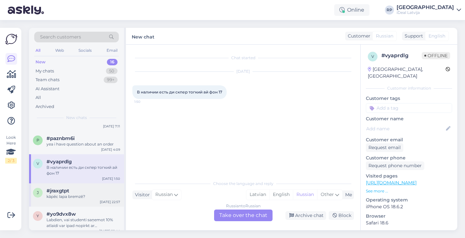
scroll to position [101, 0]
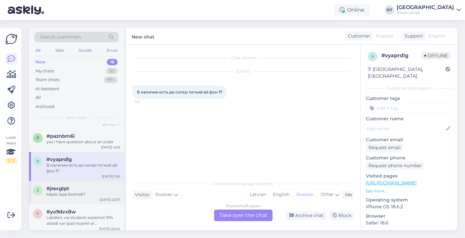
click at [94, 191] on div "kāpēc lapa bremzē?" at bounding box center [84, 194] width 74 height 6
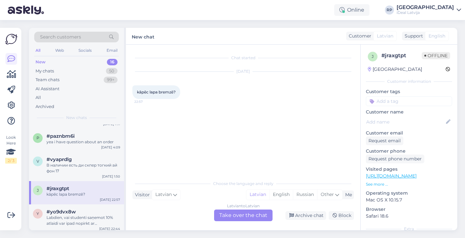
click at [234, 213] on div "Latvian to Latvian Take over the chat" at bounding box center [243, 215] width 59 height 12
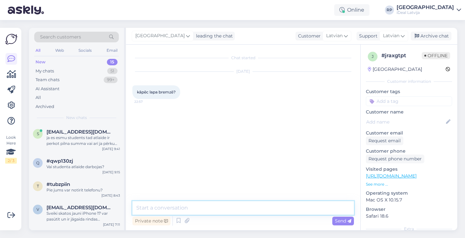
click at [235, 206] on textarea at bounding box center [244, 208] width 222 height 14
type textarea "Sveiki! Paldies par ziņu, tehniskā nodaļa pie šī strādā"
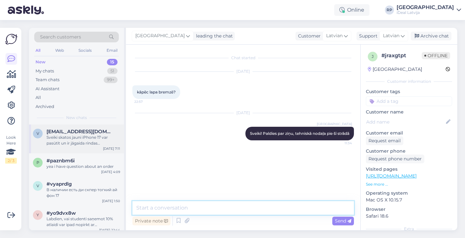
scroll to position [78, 0]
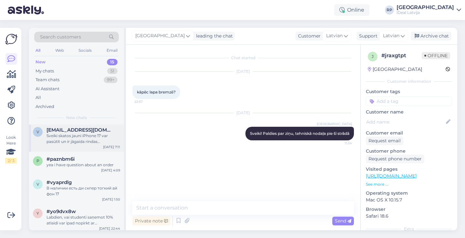
click at [103, 124] on div "v vecuks26@inbox.lv Sveiki skatos jauni iPhone 17 var pasūtīt un ir jāgaida rin…" at bounding box center [76, 136] width 95 height 29
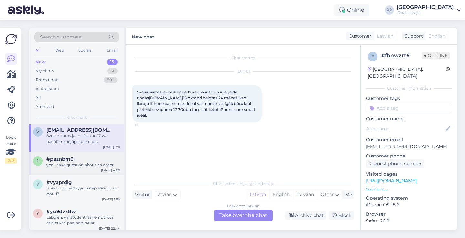
click at [91, 165] on div "yea i have question about an order" at bounding box center [84, 165] width 74 height 6
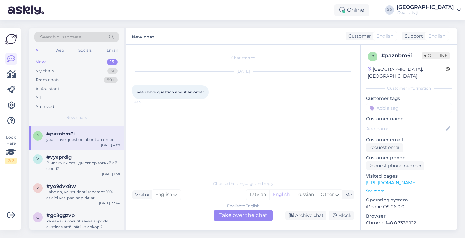
scroll to position [102, 0]
click at [91, 165] on div "В наличии есть ди скпер тогкий ай фон 17" at bounding box center [84, 167] width 74 height 12
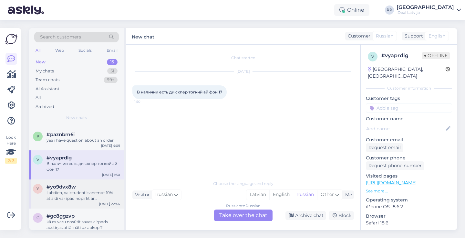
click at [86, 185] on div "#yo9dvx8w" at bounding box center [84, 187] width 74 height 6
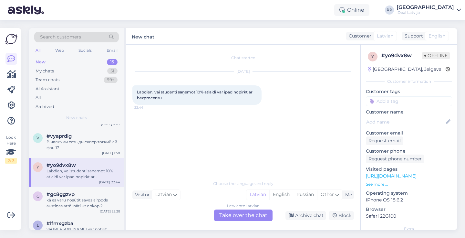
scroll to position [132, 0]
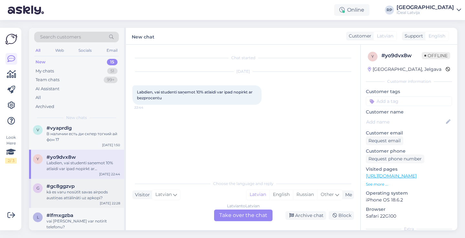
click at [85, 189] on div "kā es varu nosūtīt savas airpods austiņas attālināti uz apkopi?" at bounding box center [84, 195] width 74 height 12
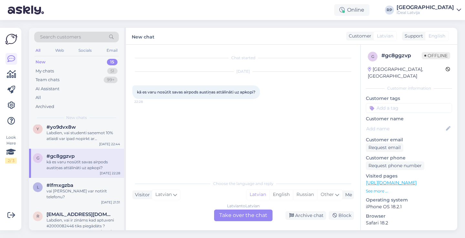
scroll to position [162, 0]
click at [85, 189] on div "vai [PERSON_NAME] var notīrīt telefonu?" at bounding box center [84, 194] width 74 height 12
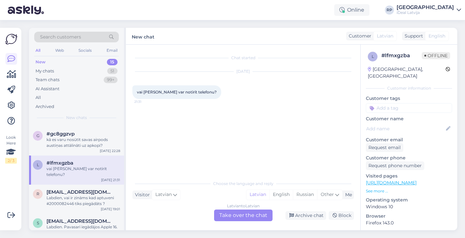
scroll to position [186, 0]
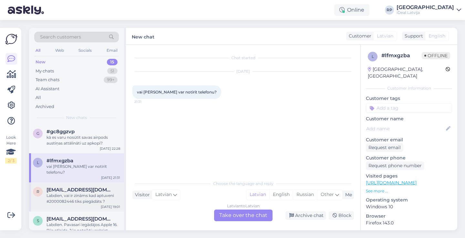
click at [87, 193] on div "Labdien, vai ir zināms kad aptuveni #2000082446 tiks piegādāts ?" at bounding box center [84, 199] width 74 height 12
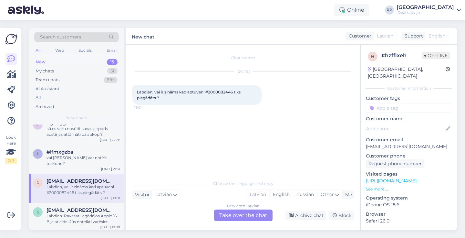
scroll to position [197, 0]
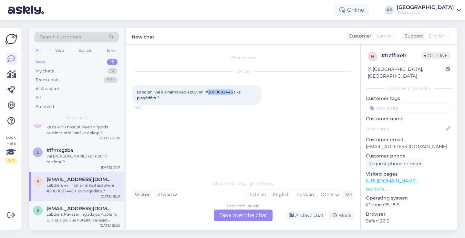
drag, startPoint x: 210, startPoint y: 91, endPoint x: 234, endPoint y: 92, distance: 23.9
click at [234, 92] on span "Labdien, vai ir zināms kad aptuveni #2000082446 tiks piegādāts ?" at bounding box center [189, 95] width 105 height 11
copy span "2000082446"
click at [239, 216] on div "Latvian to Latvian Take over the chat" at bounding box center [243, 215] width 59 height 12
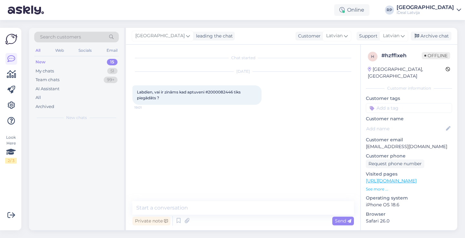
scroll to position [0, 0]
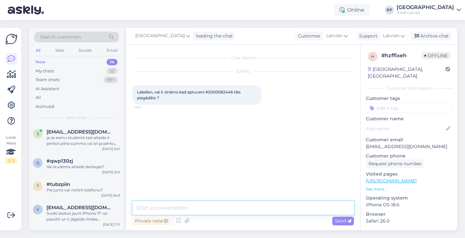
click at [243, 213] on textarea at bounding box center [244, 208] width 222 height 14
paste textarea "Labdien! Paldies par Jūsu pasūtījumu iPhone 17 Pro Max. Ierīču pieejamība šobrī…"
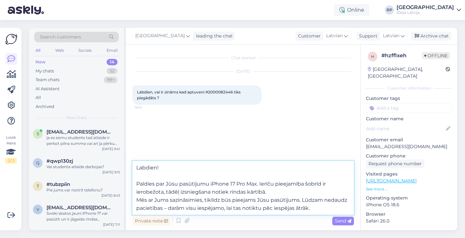
click at [136, 183] on textarea "Labdien! Paldies par Jūsu pasūtījumu iPhone 17 Pro Max. Ierīču pieejamība šobrī…" at bounding box center [244, 188] width 222 height 54
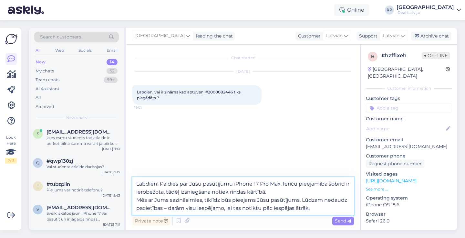
drag, startPoint x: 235, startPoint y: 183, endPoint x: 283, endPoint y: 183, distance: 47.8
click at [283, 183] on textarea "Labdien! Paldies par Jūsu pasūtījumu iPhone 17 Pro Max. Ierīču pieejamība šobrī…" at bounding box center [244, 195] width 222 height 37
click at [137, 199] on textarea "Labdien! Paldies par Jūsu pasūtījumu. Ierīču pieejamība šobrīd ir ierobežota, t…" at bounding box center [244, 195] width 222 height 37
type textarea "Labdien! Paldies par Jūsu pasūtījumu. Ierīču pieejamība šobrīd ir ierobežota, t…"
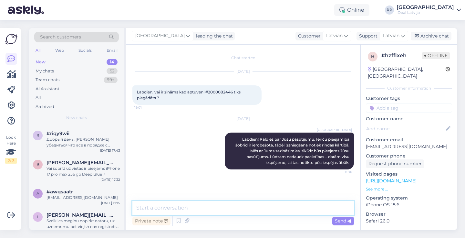
scroll to position [271, 0]
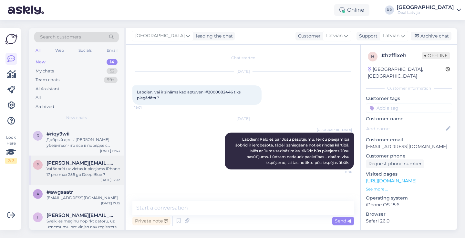
click at [98, 166] on div "Vai šobrīd uz vietas ir pieejams iPhone 17 pro max 256 gb Deep Blue ?" at bounding box center [84, 172] width 74 height 12
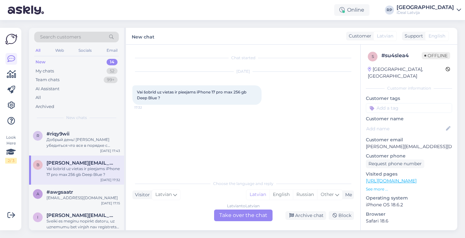
click at [233, 218] on div "Latvian to Latvian Take over the chat" at bounding box center [243, 215] width 59 height 12
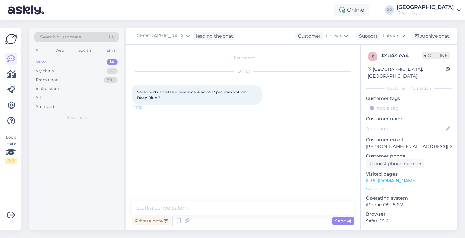
scroll to position [0, 0]
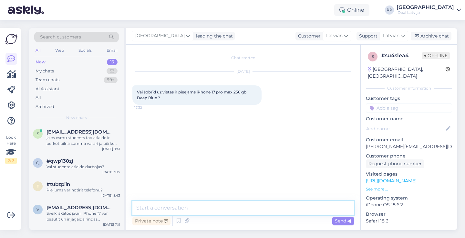
click at [232, 203] on textarea at bounding box center [244, 208] width 222 height 14
paste textarea "Labdien! Paldies par Jūsu pasūtījumu iPhone 17 Pro Max. Ierīču pieejamība šobrī…"
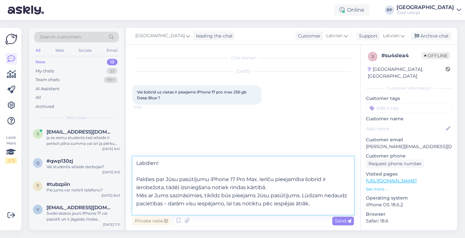
click at [136, 178] on textarea "Labdien! Paldies par Jūsu pasūtījumu iPhone 17 Pro Max. Ierīču pieejamība šobrī…" at bounding box center [244, 185] width 222 height 58
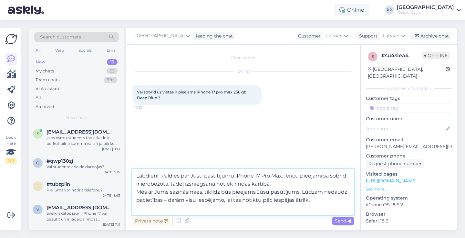
drag, startPoint x: 162, startPoint y: 173, endPoint x: 285, endPoint y: 179, distance: 123.9
click at [285, 179] on textarea "Labdien! Paldies par Jūsu pasūtījumu iPhone 17 Pro Max. Ierīču pieejamība šobrī…" at bounding box center [244, 192] width 222 height 46
drag, startPoint x: 160, startPoint y: 175, endPoint x: 285, endPoint y: 174, distance: 125.1
click at [285, 174] on textarea "Labdien! Paldies par Jūsu pasūtījumu iPhone 17 Pro Max. Ierīču pieejamība šobrī…" at bounding box center [244, 192] width 222 height 46
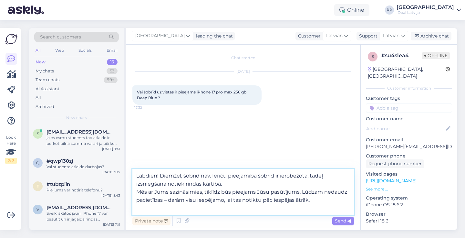
drag, startPoint x: 136, startPoint y: 192, endPoint x: 301, endPoint y: 203, distance: 165.2
click at [301, 203] on textarea "Labdien! Diemžēl, šobrid nav. Ierīču pieejamība šobrīd ir ierobežota, tādēļ izs…" at bounding box center [244, 192] width 222 height 46
click at [197, 206] on textarea "Labdien! Diemžēl, šobrid nav. Ierīču pieejamība šobrīd ir ierobežota, tādēļ izs…" at bounding box center [244, 192] width 222 height 46
drag, startPoint x: 304, startPoint y: 192, endPoint x: 136, endPoint y: 192, distance: 167.4
click at [136, 192] on textarea "Labdien! Diemžēl, šobrid nav. Ierīču pieejamība šobrīd ir ierobežota, tādēļ izs…" at bounding box center [244, 192] width 222 height 46
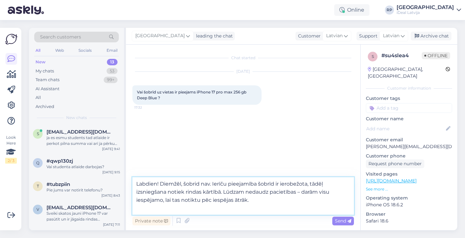
click at [183, 211] on textarea "Labdien! Diemžēl, šobrid nav. Ierīču pieejamība šobrīd ir ierobežota, tādēļ izs…" at bounding box center [244, 195] width 222 height 37
type textarea "Labdien! Diemžēl, šobrid nav. Ierīču pieejamība šobrīd ir ierobežota, tādēļ izs…"
